Goal: Use online tool/utility: Utilize a website feature to perform a specific function

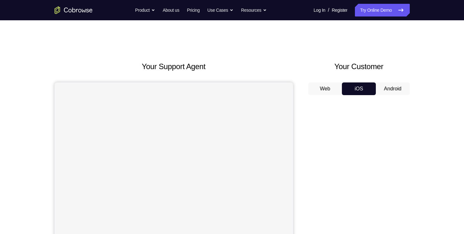
scroll to position [78, 0]
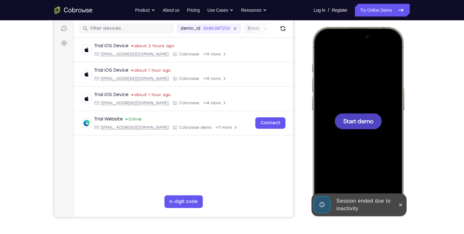
click at [380, 113] on div at bounding box center [357, 121] width 47 height 16
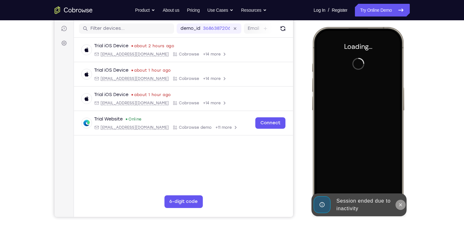
click at [402, 200] on button at bounding box center [400, 205] width 10 height 10
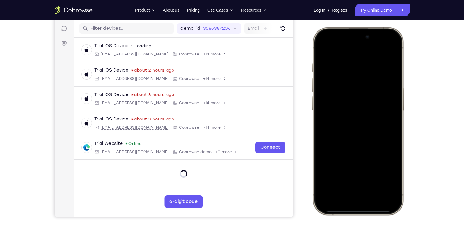
click at [329, 36] on div at bounding box center [357, 120] width 83 height 181
drag, startPoint x: 329, startPoint y: 36, endPoint x: 335, endPoint y: 177, distance: 141.2
click at [335, 177] on div at bounding box center [357, 120] width 83 height 181
click at [340, 217] on html "Online web based iOS Simulators and Android Emulators. Run iPhone, iPad, Mobile…" at bounding box center [358, 122] width 95 height 190
click at [387, 48] on div at bounding box center [357, 120] width 83 height 181
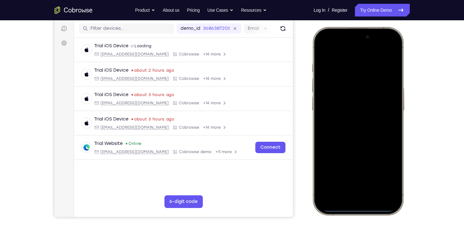
click at [350, 79] on div at bounding box center [357, 120] width 83 height 181
click at [341, 188] on div at bounding box center [357, 120] width 83 height 181
click at [336, 94] on div at bounding box center [357, 120] width 83 height 181
click at [349, 132] on div at bounding box center [357, 120] width 83 height 181
click at [335, 91] on div at bounding box center [357, 120] width 83 height 181
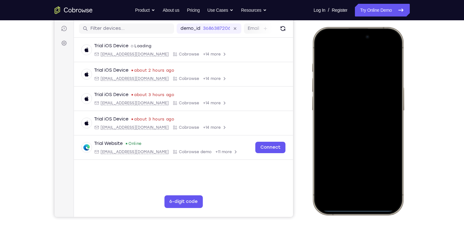
click at [335, 107] on div at bounding box center [357, 120] width 83 height 181
click at [350, 96] on div at bounding box center [357, 120] width 83 height 181
click at [332, 110] on div at bounding box center [357, 120] width 83 height 181
click at [387, 111] on div at bounding box center [357, 120] width 83 height 181
click at [367, 125] on div at bounding box center [357, 120] width 83 height 181
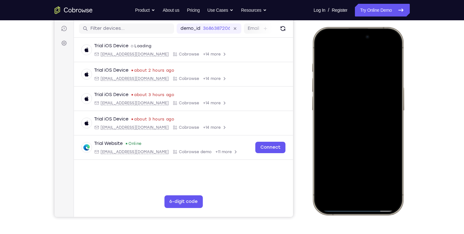
click at [366, 150] on div at bounding box center [357, 120] width 83 height 181
click at [374, 179] on div at bounding box center [357, 120] width 83 height 181
click at [363, 111] on div at bounding box center [357, 120] width 83 height 181
click at [387, 173] on div at bounding box center [357, 120] width 83 height 181
